Goal: Check status: Check status

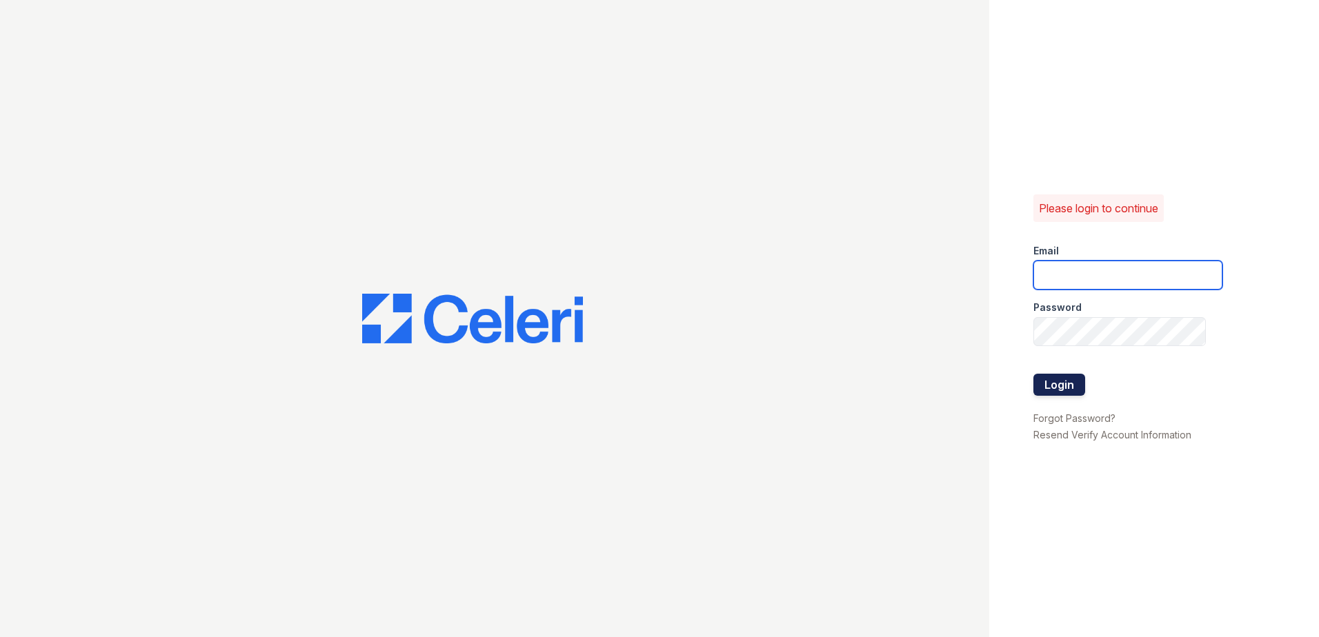
type input "nordhaus@trinity-pm.com"
click at [1070, 394] on button "Login" at bounding box center [1059, 385] width 52 height 22
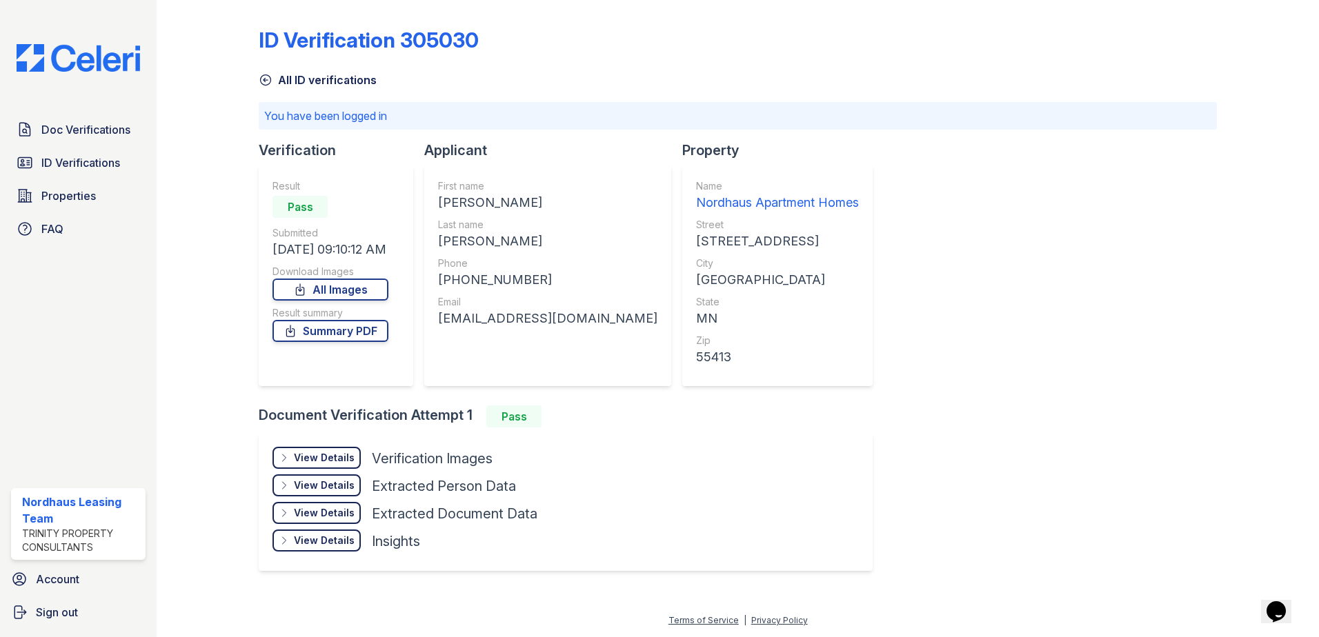
click at [324, 463] on div "View Details" at bounding box center [324, 458] width 61 height 14
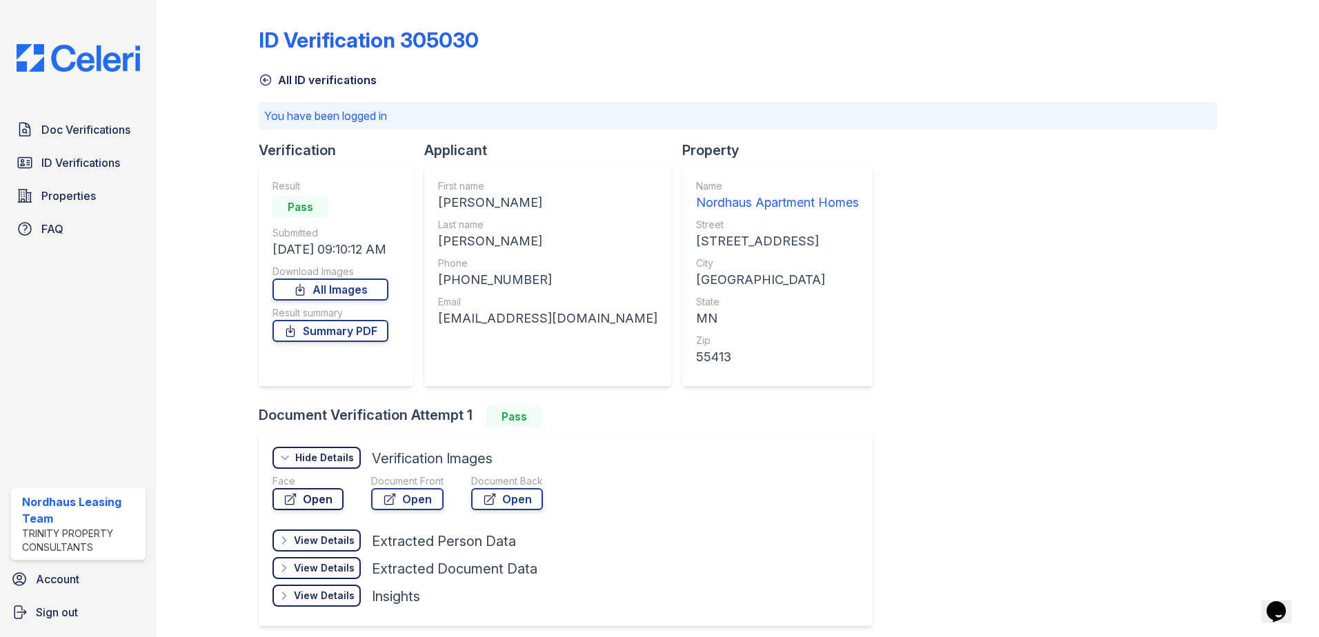
click at [315, 500] on link "Open" at bounding box center [307, 499] width 71 height 22
click at [320, 494] on link "Open" at bounding box center [307, 499] width 71 height 22
